Goal: Task Accomplishment & Management: Manage account settings

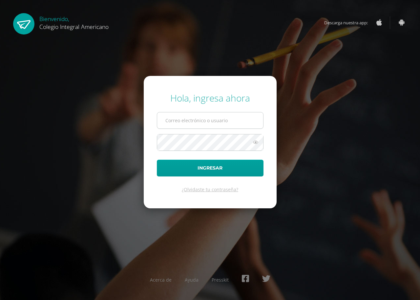
click at [187, 124] on input "text" at bounding box center [210, 120] width 106 height 16
type input "etul@integralamericano.edu.gt"
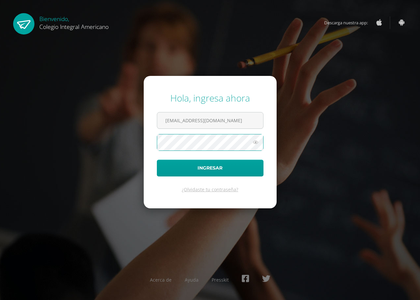
click at [157, 159] on button "Ingresar" at bounding box center [210, 167] width 107 height 17
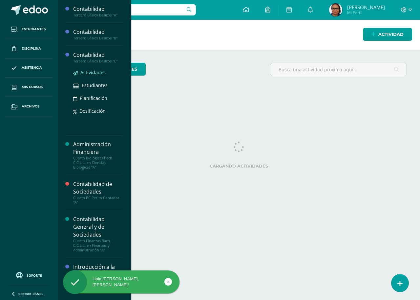
click at [86, 71] on span "Actividades" at bounding box center [92, 72] width 25 height 6
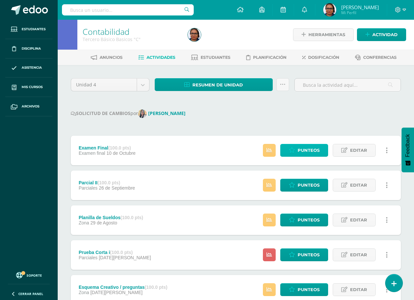
click at [304, 150] on span "Punteos" at bounding box center [309, 150] width 22 height 12
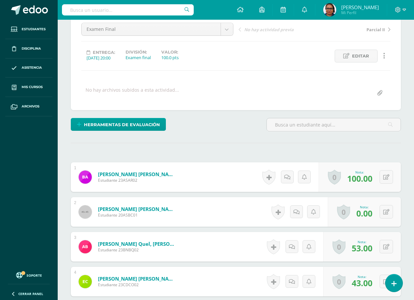
scroll to position [132, 0]
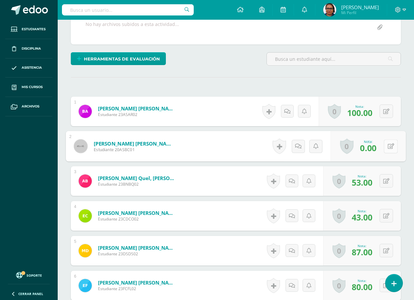
click at [388, 145] on icon at bounding box center [391, 146] width 7 height 6
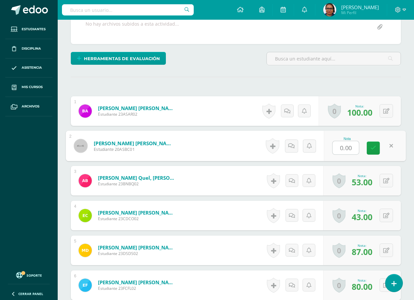
scroll to position [132, 0]
type input "50"
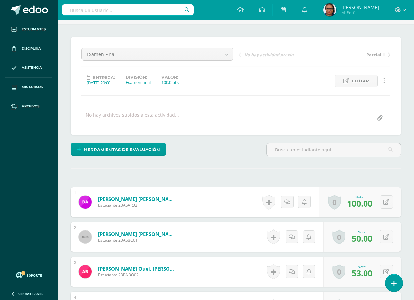
scroll to position [34, 0]
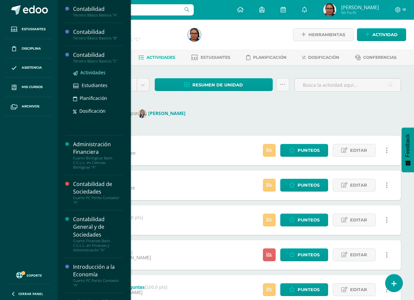
click at [92, 71] on span "Actividades" at bounding box center [92, 72] width 25 height 6
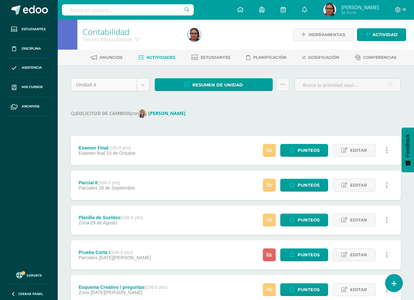
click at [145, 83] on body "Estudiantes Disciplina Asistencia Mis cursos Archivos Soporte Ayuda Reportar un…" at bounding box center [207, 243] width 414 height 487
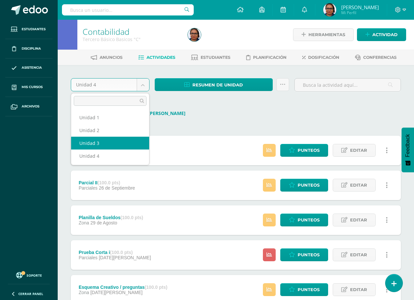
select select "Unidad 3"
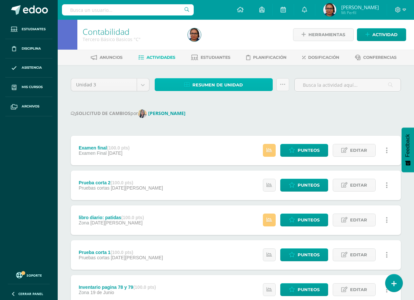
click at [222, 82] on span "Resumen de unidad" at bounding box center [218, 85] width 51 height 12
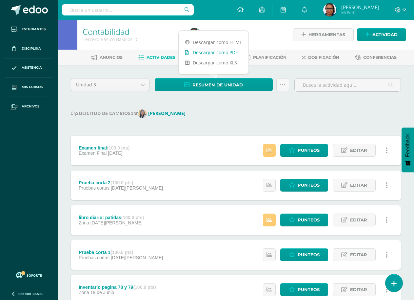
click at [230, 52] on link "Descargar como PDF" at bounding box center [214, 52] width 70 height 10
click at [143, 88] on body "Estudiantes Disciplina Asistencia Mis cursos Archivos Soporte Ayuda Reportar un…" at bounding box center [207, 226] width 414 height 452
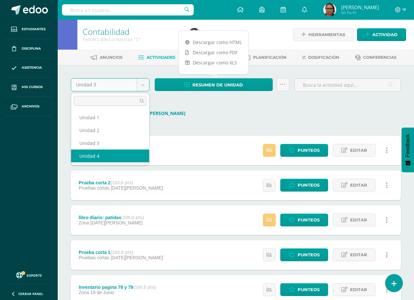
select select "Unidad 4"
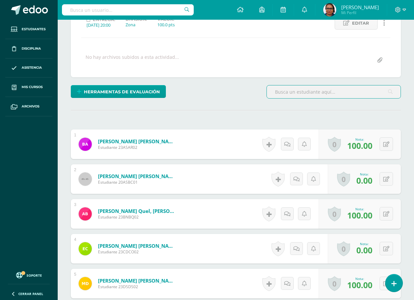
scroll to position [99, 0]
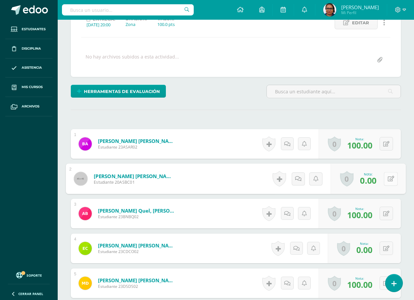
click at [390, 181] on button at bounding box center [391, 179] width 14 height 14
type input "70"
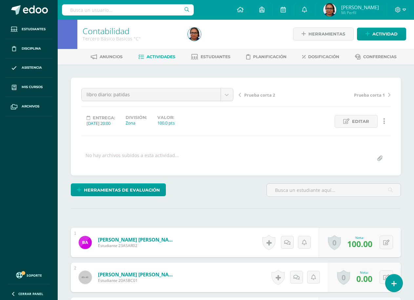
scroll to position [132, 0]
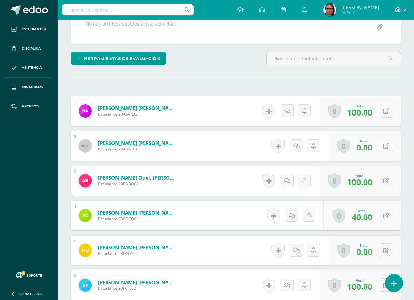
click at [388, 148] on icon at bounding box center [386, 146] width 6 height 6
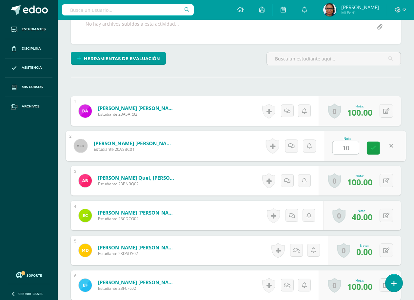
type input "100"
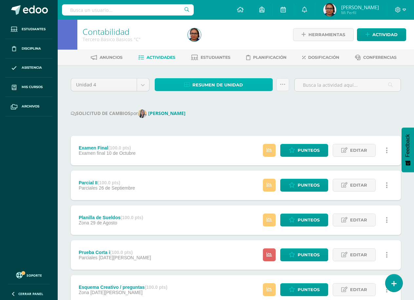
click at [206, 88] on span "Resumen de unidad" at bounding box center [218, 85] width 51 height 12
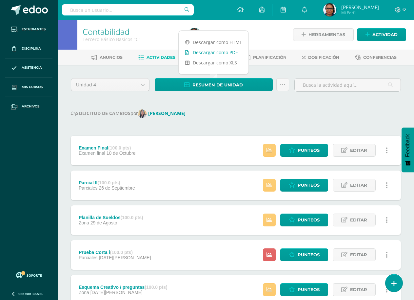
click at [220, 51] on link "Descargar como PDF" at bounding box center [214, 52] width 70 height 10
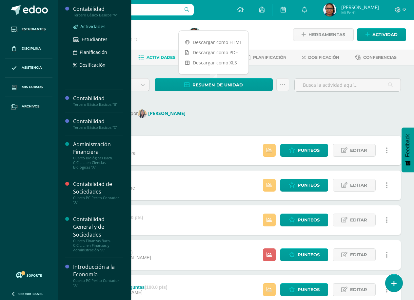
click at [94, 26] on span "Actividades" at bounding box center [92, 26] width 25 height 6
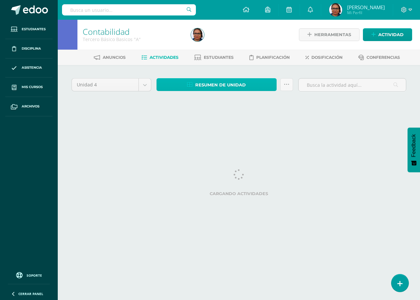
click at [243, 86] on span "Resumen de unidad" at bounding box center [220, 85] width 51 height 12
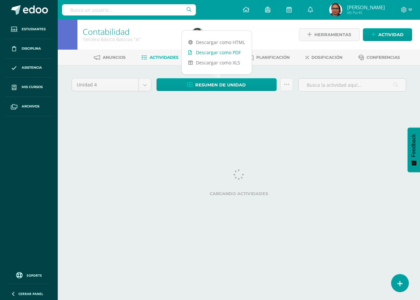
click at [232, 53] on link "Descargar como PDF" at bounding box center [217, 52] width 70 height 10
